Goal: Transaction & Acquisition: Download file/media

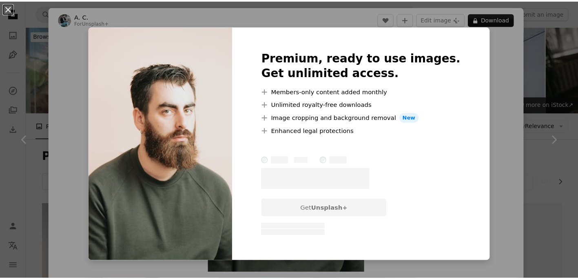
scroll to position [775, 0]
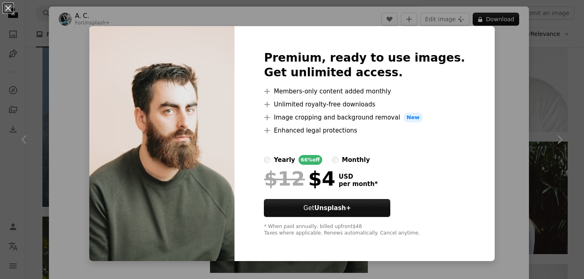
click at [503, 26] on div "An X shape Premium, ready to use images. Get unlimited access. A plus sign Memb…" at bounding box center [292, 139] width 584 height 279
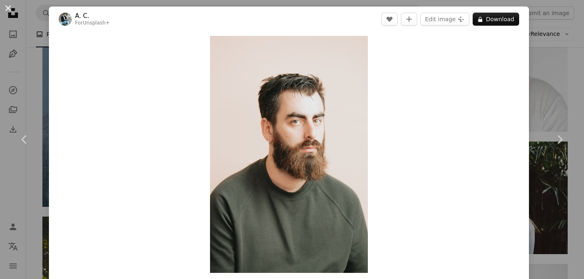
click at [10, 13] on button "An X shape" at bounding box center [8, 8] width 10 height 10
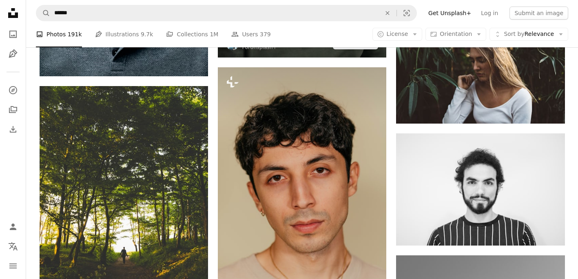
scroll to position [978, 0]
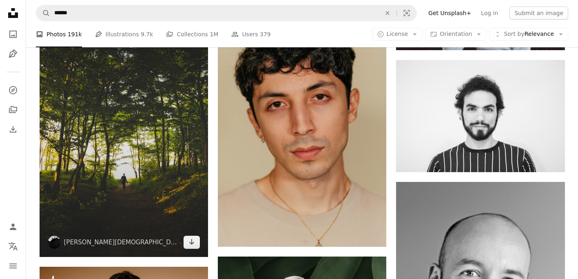
click at [123, 143] on img at bounding box center [124, 135] width 168 height 244
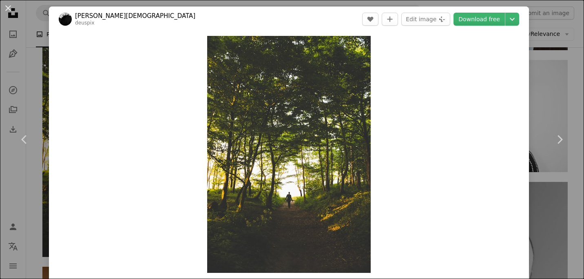
click at [561, 98] on div "An X shape Chevron left Chevron right Philipp Deus deuspix A heart A plus sign …" at bounding box center [292, 139] width 584 height 279
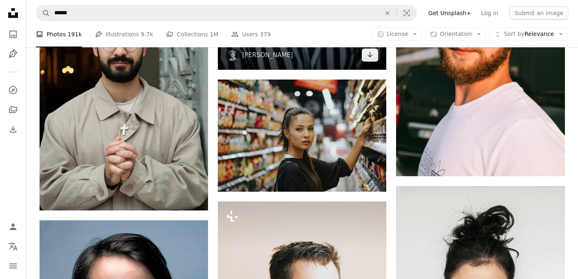
scroll to position [408, 0]
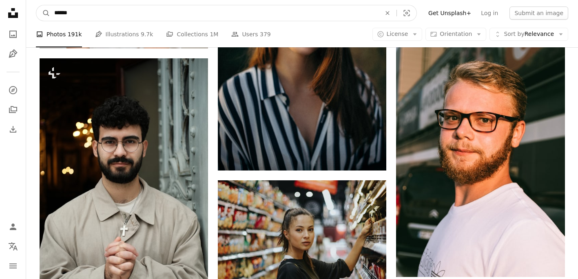
click at [130, 10] on input "******" at bounding box center [214, 12] width 328 height 15
type input "**********"
click at [36, 5] on button "A magnifying glass" at bounding box center [43, 12] width 14 height 15
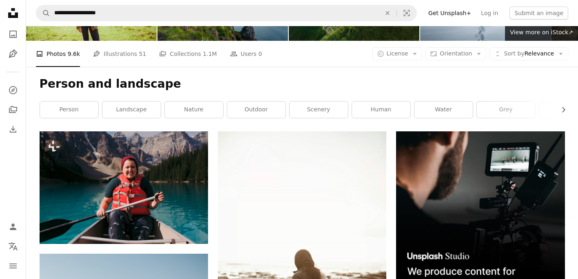
scroll to position [122, 0]
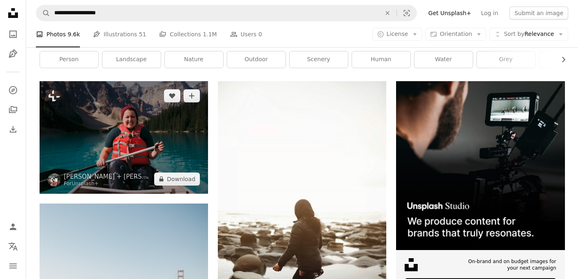
click at [159, 132] on img at bounding box center [124, 137] width 168 height 112
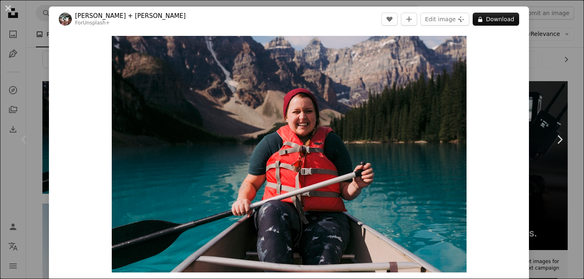
click at [561, 55] on div "An X shape Chevron left Chevron right [PERSON_NAME] + [PERSON_NAME] For Unsplas…" at bounding box center [292, 139] width 584 height 279
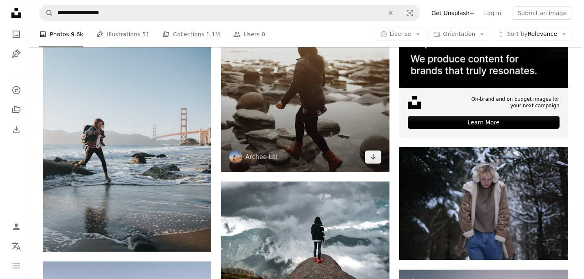
scroll to position [408, 0]
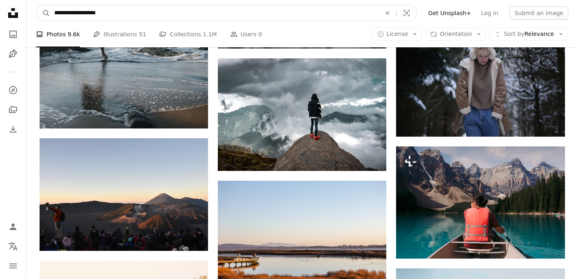
click at [144, 13] on input "**********" at bounding box center [214, 12] width 328 height 15
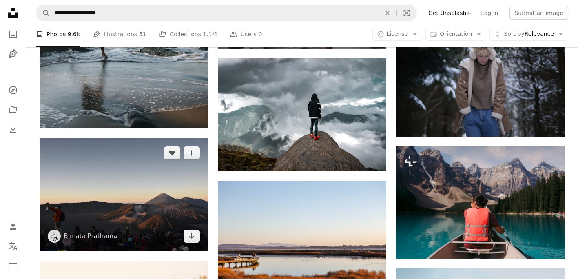
click at [150, 209] on img at bounding box center [124, 194] width 168 height 113
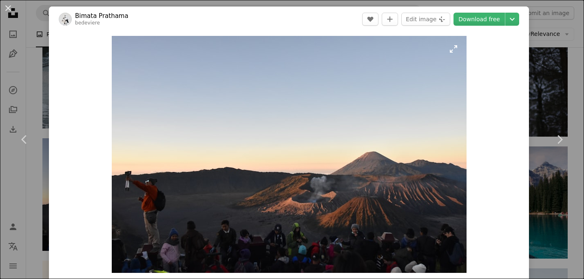
scroll to position [204, 0]
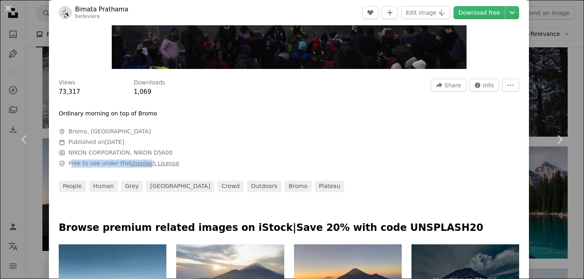
drag, startPoint x: 72, startPoint y: 163, endPoint x: 143, endPoint y: 159, distance: 71.5
click at [143, 159] on span "Free to use under the Unsplash License" at bounding box center [123, 163] width 111 height 8
drag, startPoint x: 70, startPoint y: 165, endPoint x: 181, endPoint y: 160, distance: 111.8
click at [181, 160] on span "Safety Free to use under the Unsplash License" at bounding box center [181, 163] width 245 height 8
copy span "Free to use under the Unsplash License"
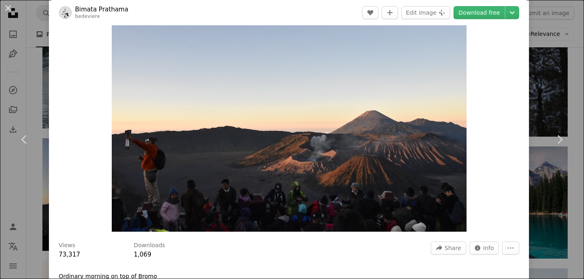
scroll to position [0, 0]
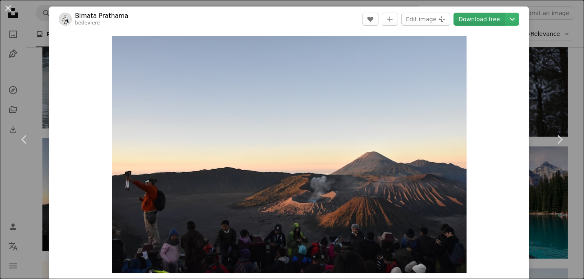
click at [454, 20] on link "Download free" at bounding box center [478, 19] width 51 height 13
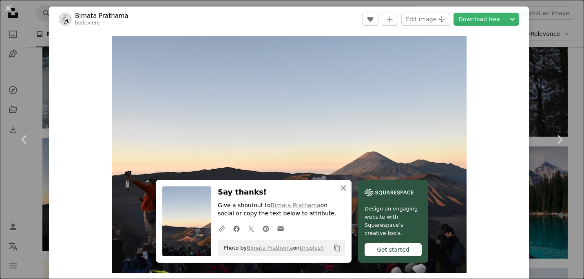
click at [344, 22] on header "Bimata Prathama bedeviere A heart A plus sign Edit image Plus sign for Unsplash…" at bounding box center [289, 19] width 480 height 25
click at [408, 23] on button "Edit image Plus sign for Unsplash+" at bounding box center [425, 19] width 49 height 13
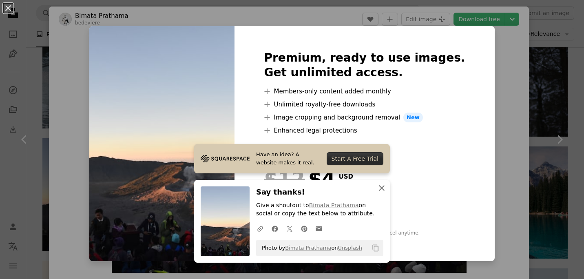
click at [378, 183] on icon "An X shape" at bounding box center [382, 188] width 10 height 10
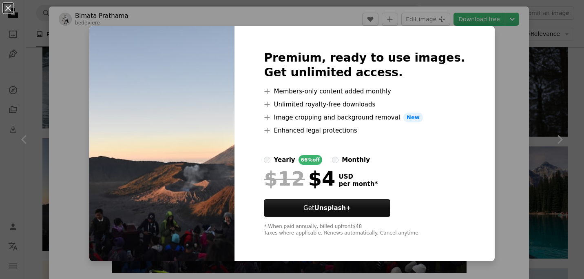
click at [477, 51] on div "An X shape Premium, ready to use images. Get unlimited access. A plus sign Memb…" at bounding box center [292, 139] width 584 height 279
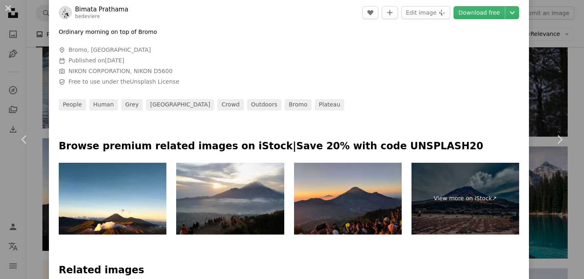
scroll to position [571, 0]
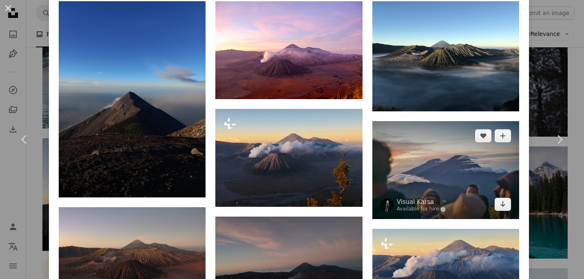
click at [443, 162] on img at bounding box center [445, 170] width 147 height 98
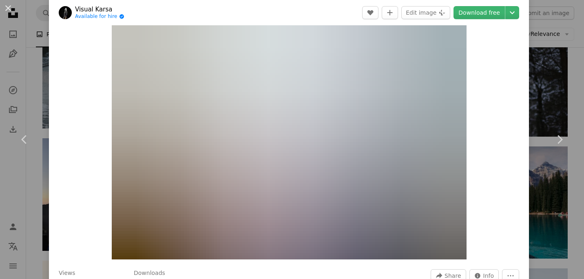
scroll to position [41, 0]
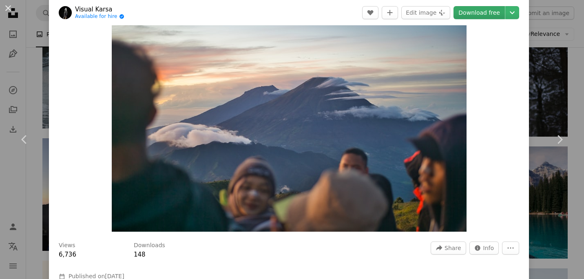
click at [480, 14] on link "Download free" at bounding box center [478, 12] width 51 height 13
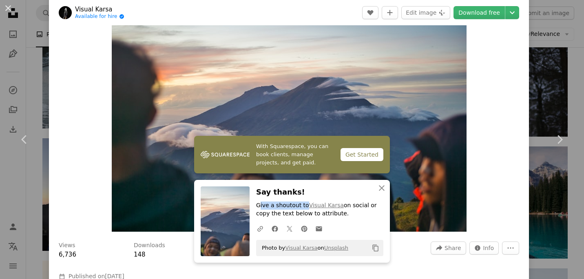
drag, startPoint x: 256, startPoint y: 199, endPoint x: 298, endPoint y: 199, distance: 42.0
click at [298, 199] on div "Say thanks! Give a shoutout to Visual Karsa on social or copy the text below to…" at bounding box center [319, 221] width 127 height 70
drag, startPoint x: 298, startPoint y: 199, endPoint x: 268, endPoint y: 205, distance: 30.3
click at [269, 205] on p "Give a shoutout to Visual Karsa on social or copy the text below to attribute." at bounding box center [319, 209] width 127 height 16
click at [258, 207] on p "Give a shoutout to Visual Karsa on social or copy the text below to attribute." at bounding box center [319, 209] width 127 height 16
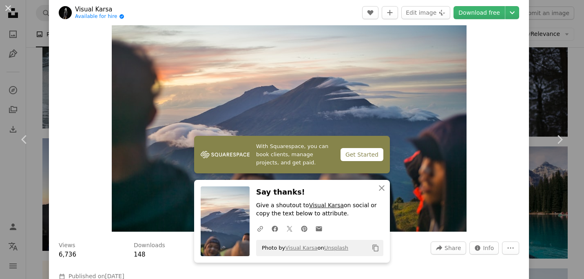
click at [310, 207] on link "Visual Karsa" at bounding box center [326, 205] width 35 height 7
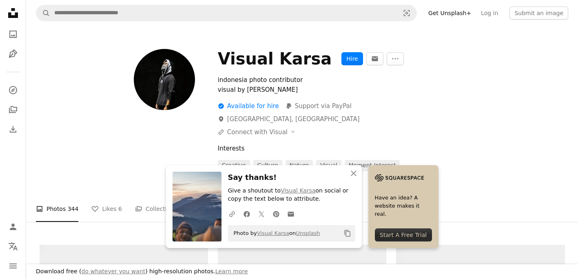
click at [343, 230] on button "Copy content" at bounding box center [347, 233] width 14 height 14
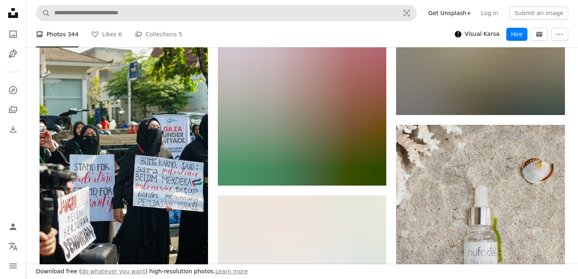
scroll to position [611, 0]
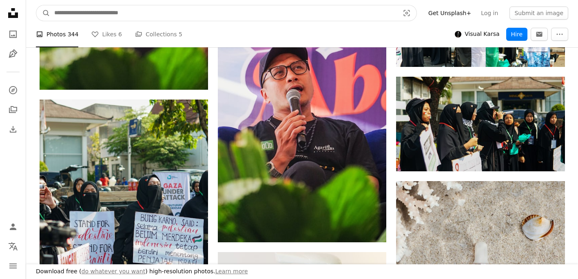
click at [201, 17] on input "Find visuals sitewide" at bounding box center [223, 12] width 347 height 15
type input "**********"
click button "A magnifying glass" at bounding box center [43, 12] width 14 height 15
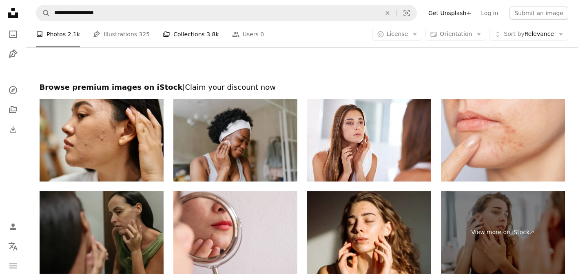
scroll to position [1521, 0]
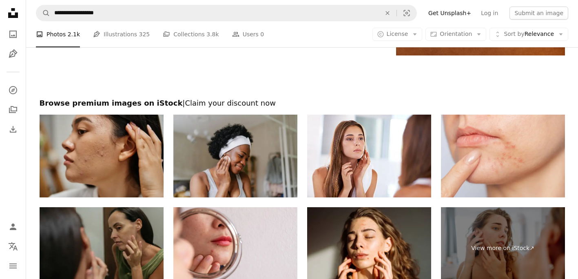
click at [114, 159] on img at bounding box center [102, 156] width 124 height 83
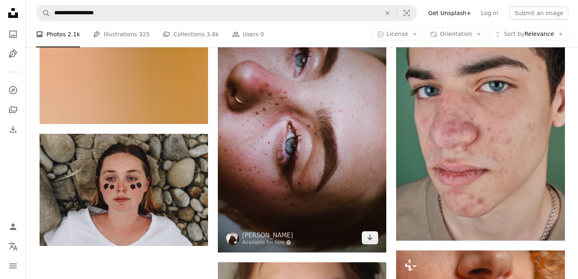
scroll to position [1031, 0]
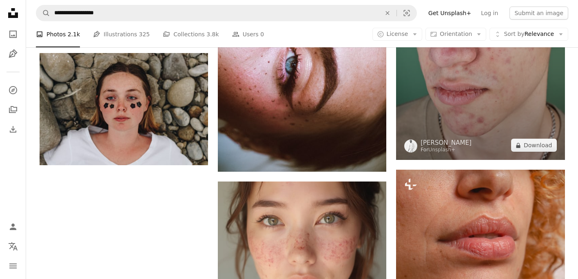
click at [442, 109] on img at bounding box center [480, 33] width 168 height 253
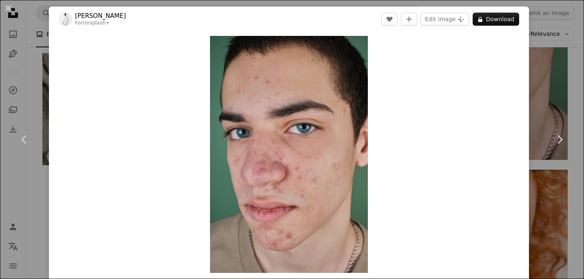
click at [557, 65] on div "An X shape Chevron left Chevron right [PERSON_NAME] For Unsplash+ A heart A plu…" at bounding box center [292, 139] width 584 height 279
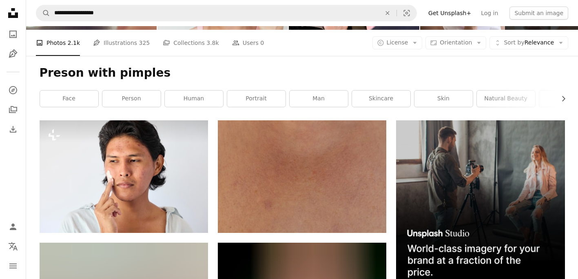
scroll to position [53, 0]
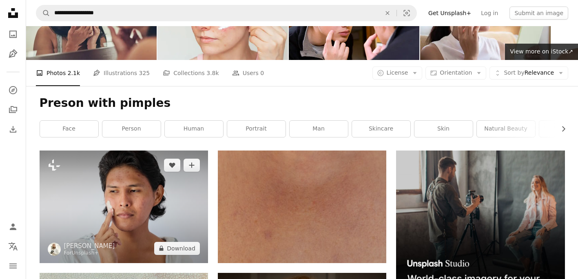
click at [112, 194] on img at bounding box center [124, 206] width 168 height 112
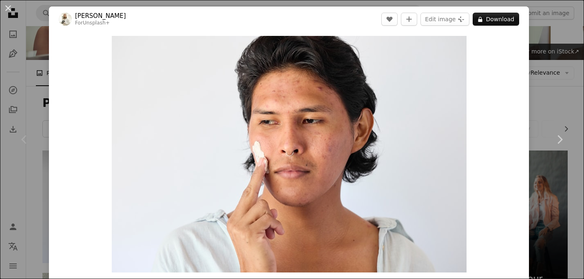
click at [545, 33] on div "An X shape Chevron left Chevron right [PERSON_NAME] For Unsplash+ A heart A plu…" at bounding box center [292, 139] width 584 height 279
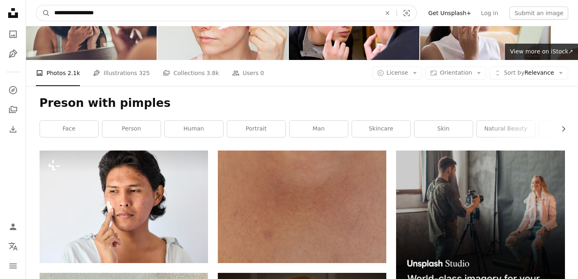
click at [195, 17] on input "**********" at bounding box center [214, 12] width 328 height 15
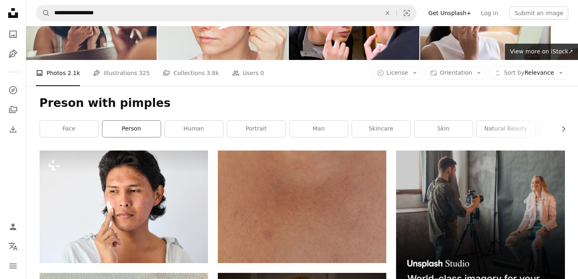
click at [146, 124] on link "person" at bounding box center [131, 129] width 58 height 16
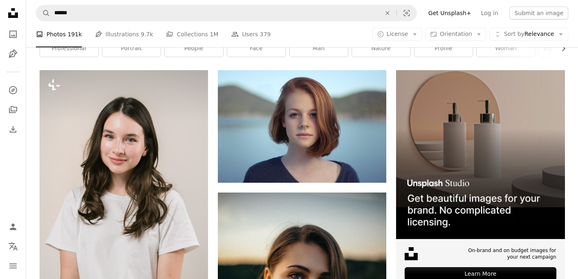
scroll to position [163, 0]
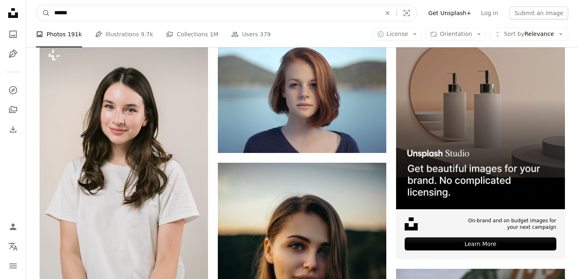
click at [83, 14] on input "******" at bounding box center [214, 12] width 328 height 15
type input "**********"
click button "A magnifying glass" at bounding box center [43, 12] width 14 height 15
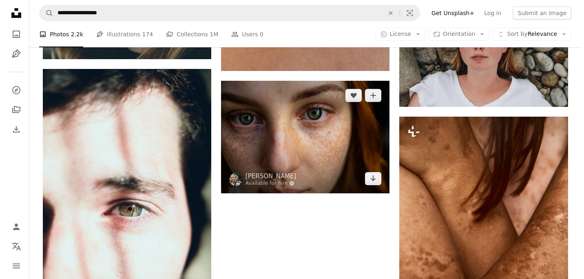
scroll to position [1345, 0]
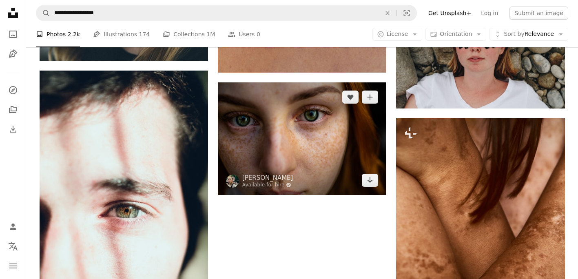
click at [308, 143] on img at bounding box center [302, 138] width 168 height 112
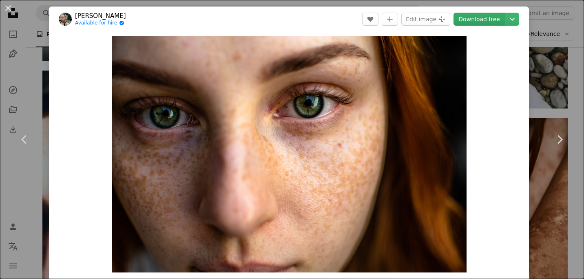
click at [483, 18] on link "Download free" at bounding box center [478, 19] width 51 height 13
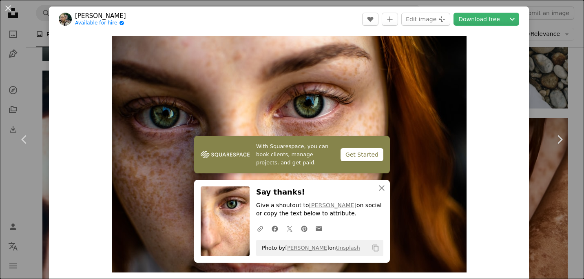
click at [375, 246] on icon "Copy to clipboard" at bounding box center [376, 248] width 6 height 7
click at [537, 15] on div "An X shape Chevron left Chevron right With Squarespace, you can book clients, m…" at bounding box center [292, 139] width 584 height 279
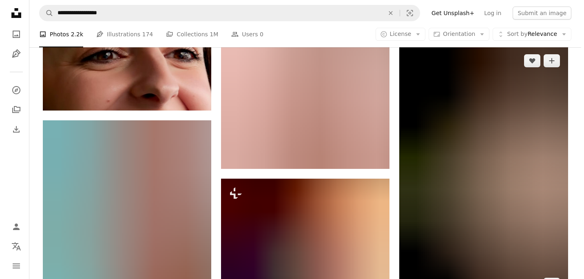
scroll to position [775, 0]
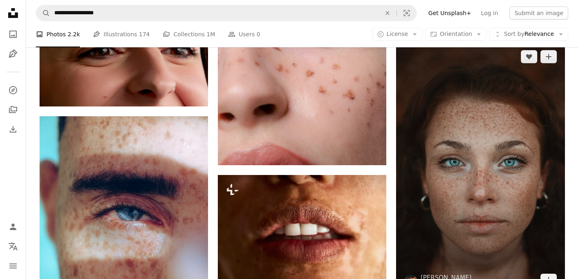
click at [489, 159] on img at bounding box center [480, 168] width 168 height 253
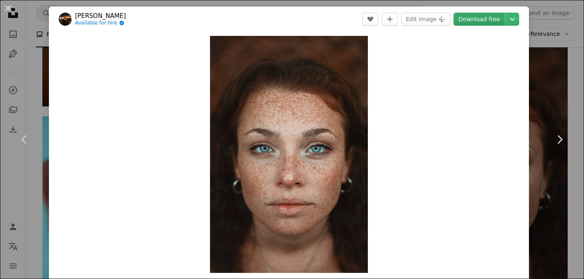
click at [462, 22] on link "Download free" at bounding box center [478, 19] width 51 height 13
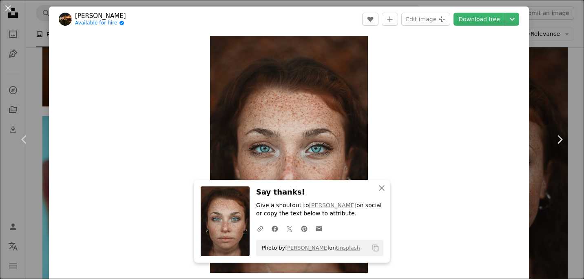
click at [372, 251] on icon "Copy content" at bounding box center [375, 247] width 7 height 7
drag, startPoint x: 563, startPoint y: 71, endPoint x: 545, endPoint y: 67, distance: 18.3
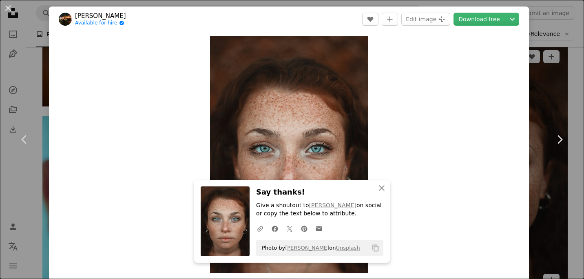
click at [563, 70] on div "An X shape Chevron left Chevron right An X shape Close Say thanks! Give a shout…" at bounding box center [292, 139] width 584 height 279
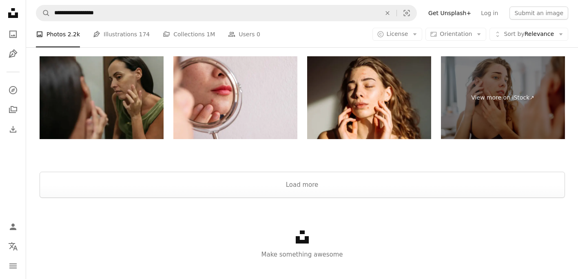
scroll to position [3421, 0]
